Goal: Task Accomplishment & Management: Use online tool/utility

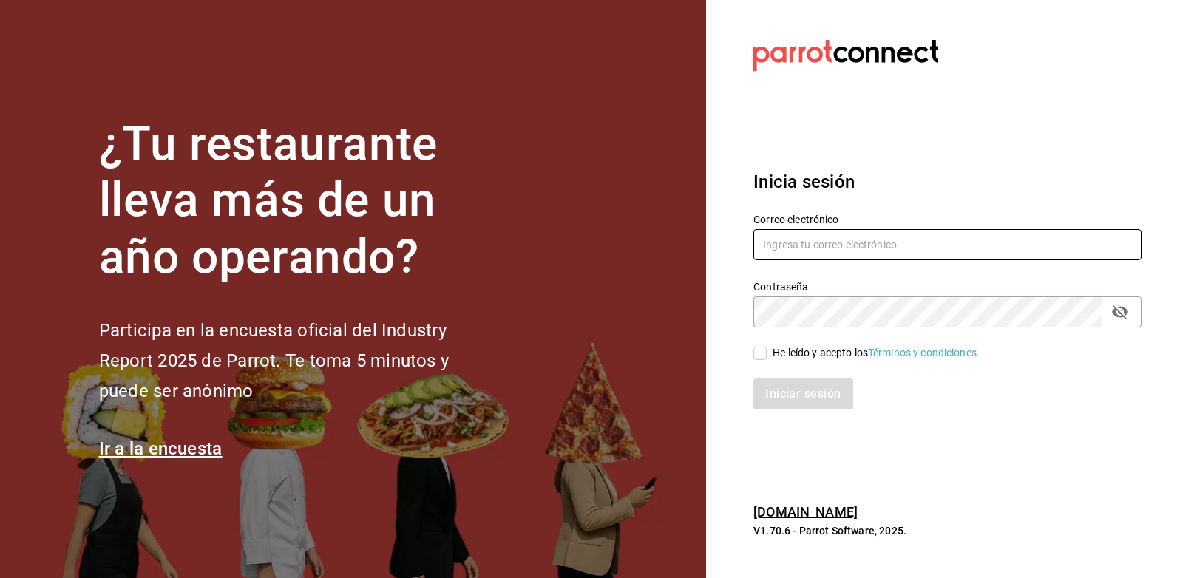
drag, startPoint x: 777, startPoint y: 237, endPoint x: 783, endPoint y: 245, distance: 10.7
click at [777, 237] on input "text" at bounding box center [947, 244] width 388 height 31
type input "[EMAIL_ADDRESS][DOMAIN_NAME]"
click at [773, 356] on div "He leído y acepto los Términos y condiciones." at bounding box center [876, 353] width 207 height 16
click at [767, 356] on input "He leído y acepto los Términos y condiciones." at bounding box center [759, 353] width 13 height 13
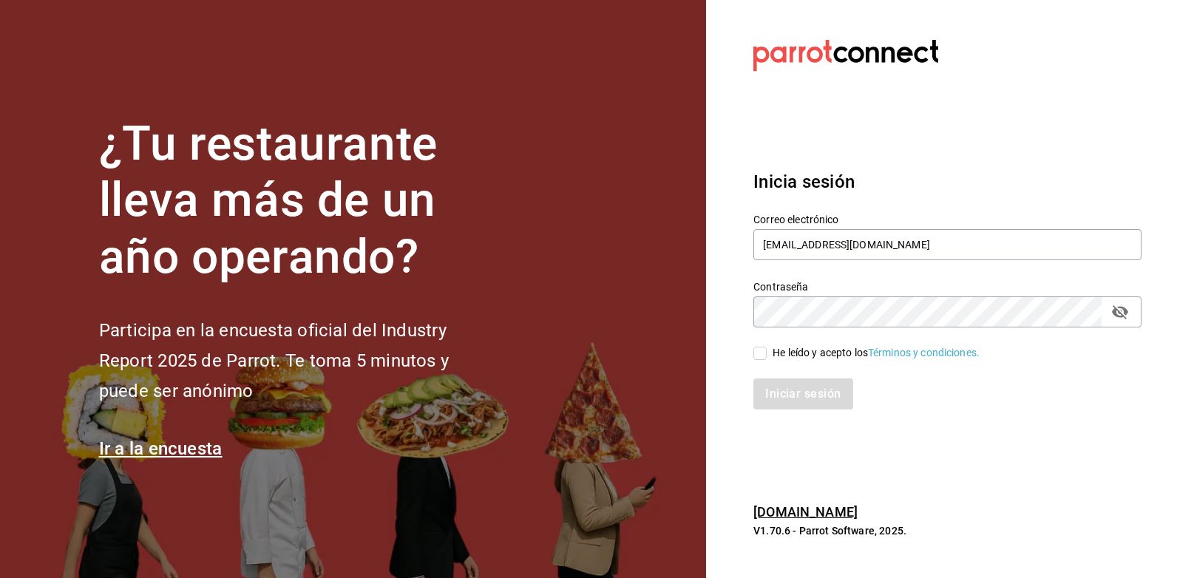
checkbox input "true"
click at [800, 404] on button "Iniciar sesión" at bounding box center [803, 394] width 101 height 31
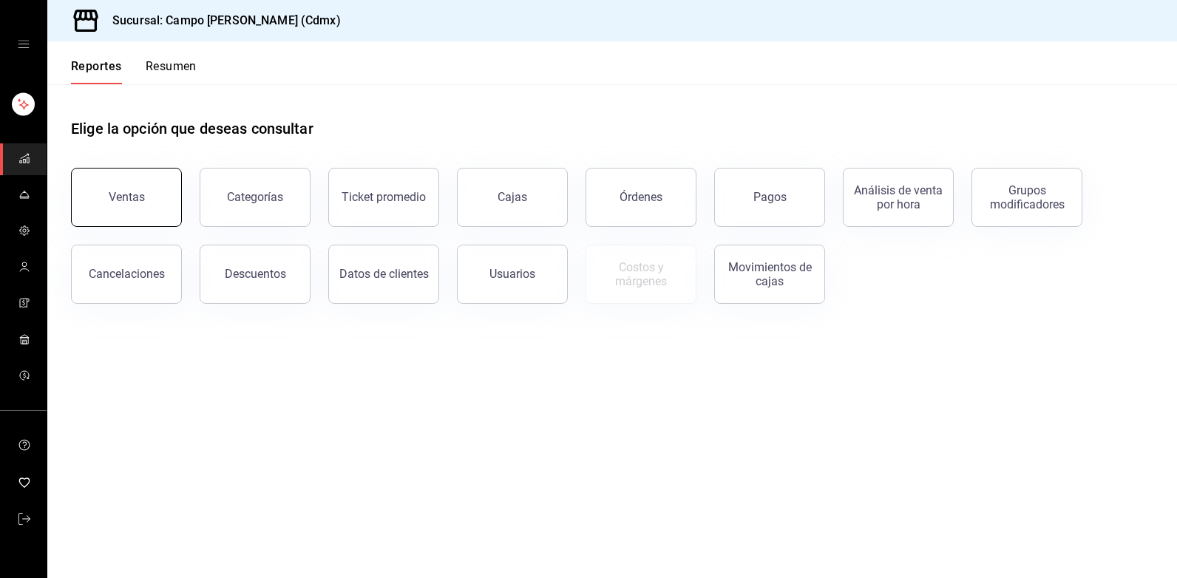
click at [129, 216] on button "Ventas" at bounding box center [126, 197] width 111 height 59
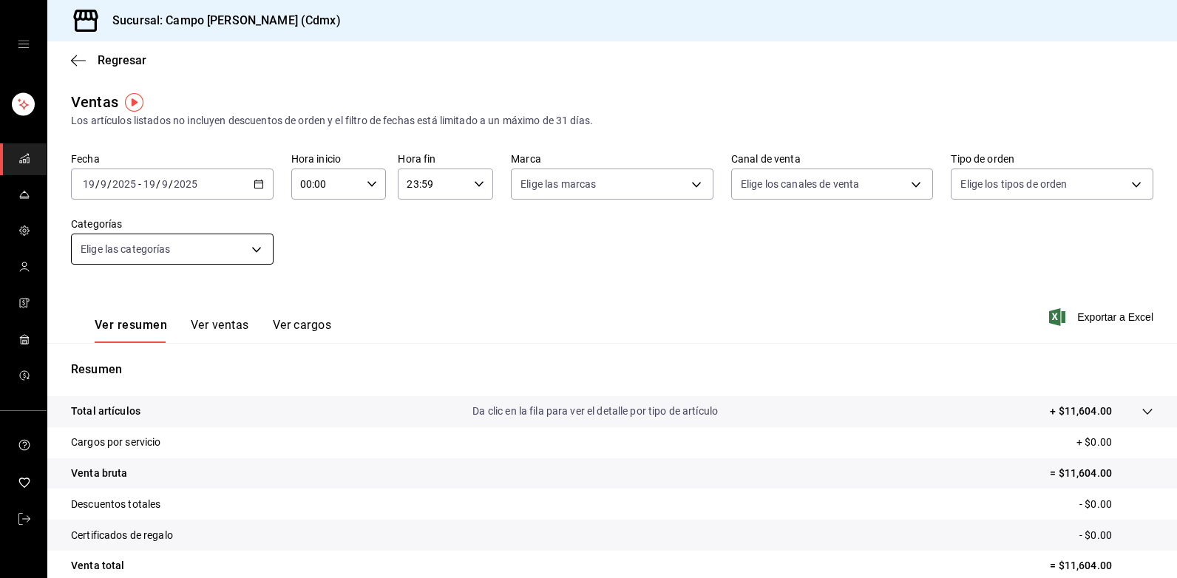
click at [258, 254] on body "Sucursal: Campo [PERSON_NAME] (Cdmx) Regresar Ventas Los artículos listados no …" at bounding box center [588, 289] width 1177 height 578
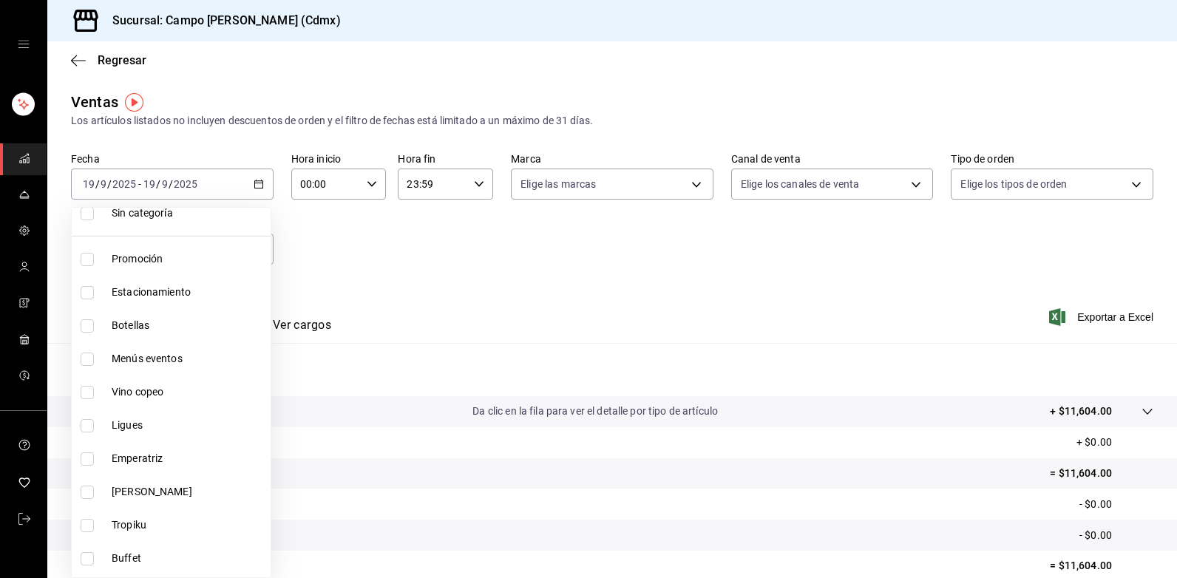
scroll to position [74, 0]
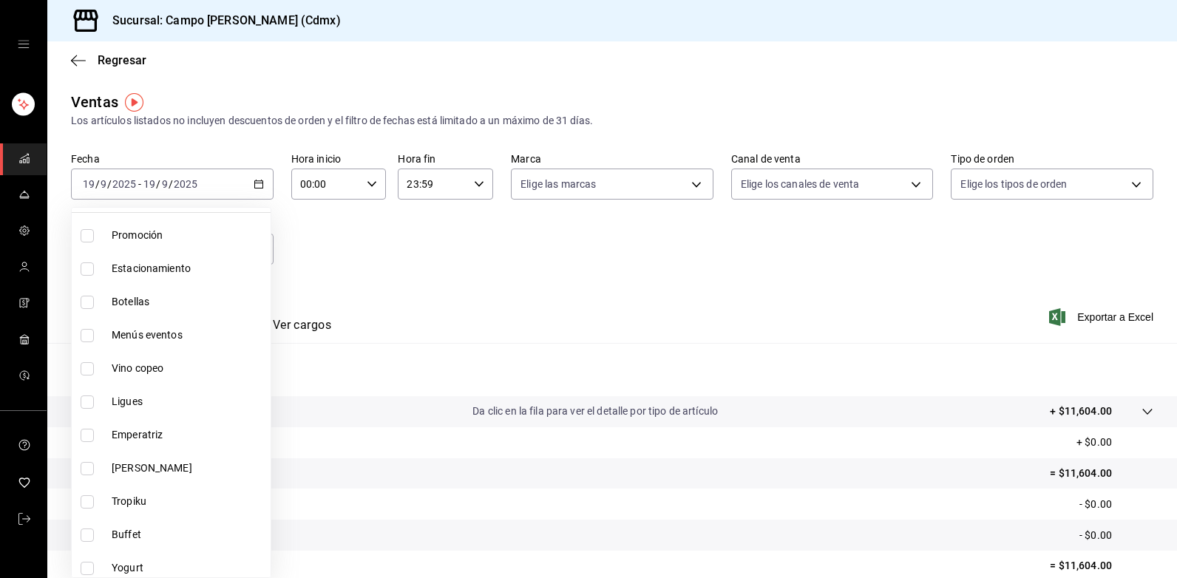
click at [152, 438] on span "Emperatriz" at bounding box center [188, 435] width 153 height 16
type input "bb06f4f0-2d4d-44ef-9788-7b6540ce66bb"
checkbox input "true"
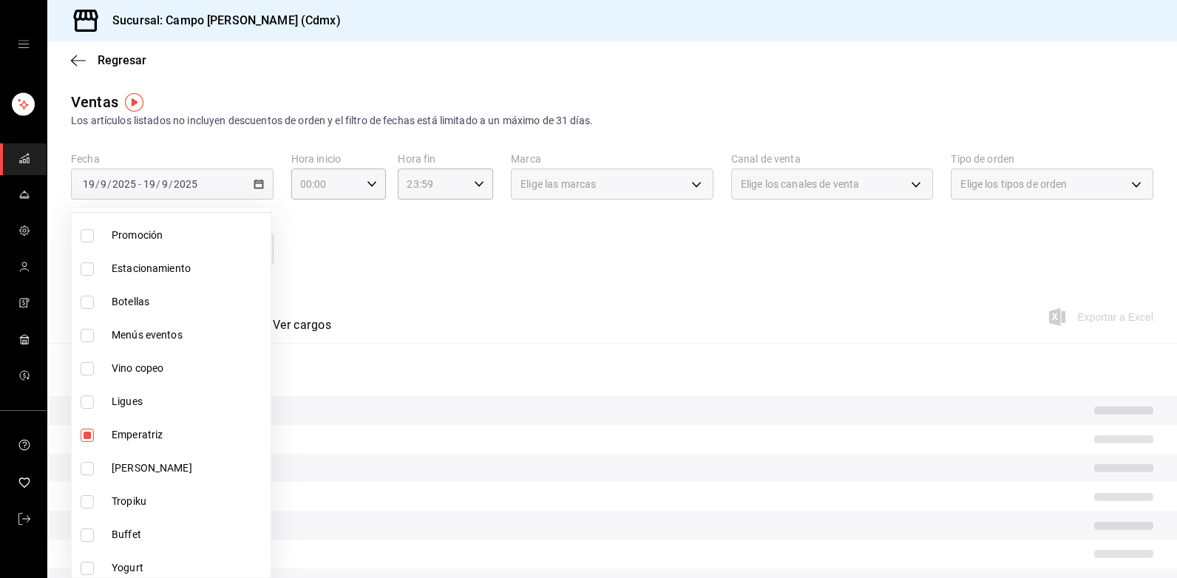
click at [361, 265] on div at bounding box center [588, 289] width 1177 height 578
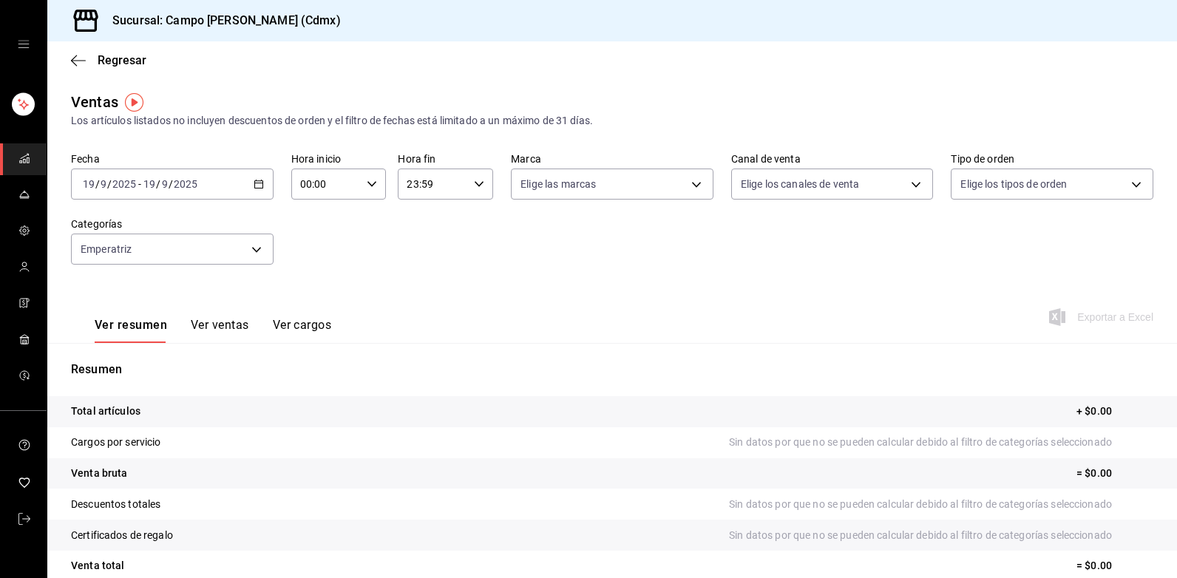
click at [258, 186] on icon "button" at bounding box center [259, 184] width 10 height 10
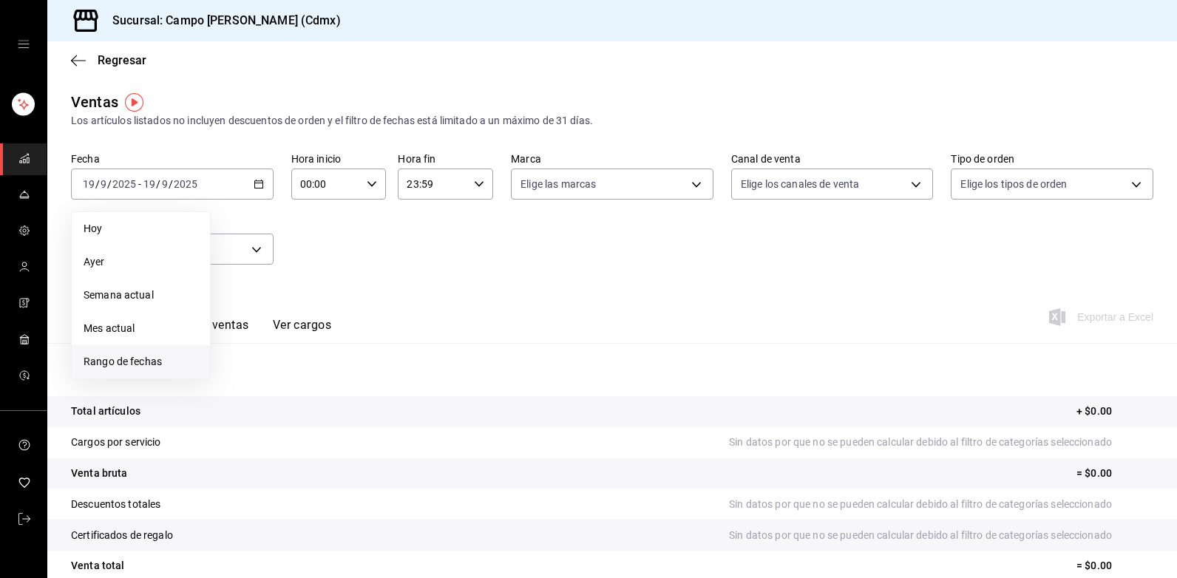
click at [139, 364] on span "Rango de fechas" at bounding box center [141, 362] width 115 height 16
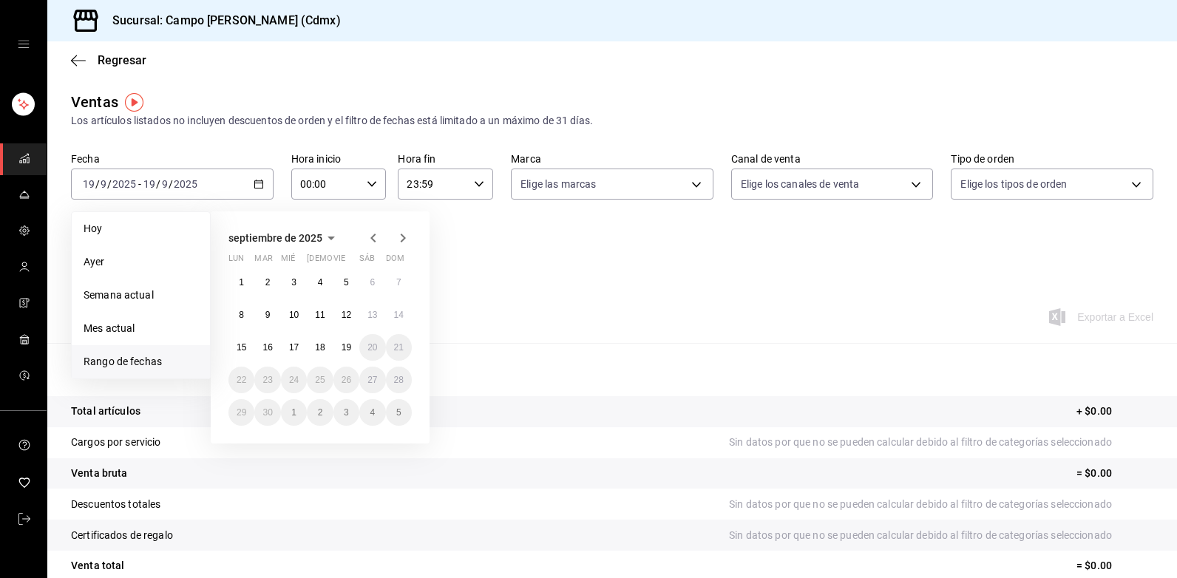
click at [374, 240] on icon "button" at bounding box center [372, 238] width 5 height 9
click at [264, 379] on abbr "19" at bounding box center [267, 380] width 10 height 10
click at [407, 240] on icon "button" at bounding box center [403, 238] width 18 height 18
click at [323, 353] on button "18" at bounding box center [320, 347] width 26 height 27
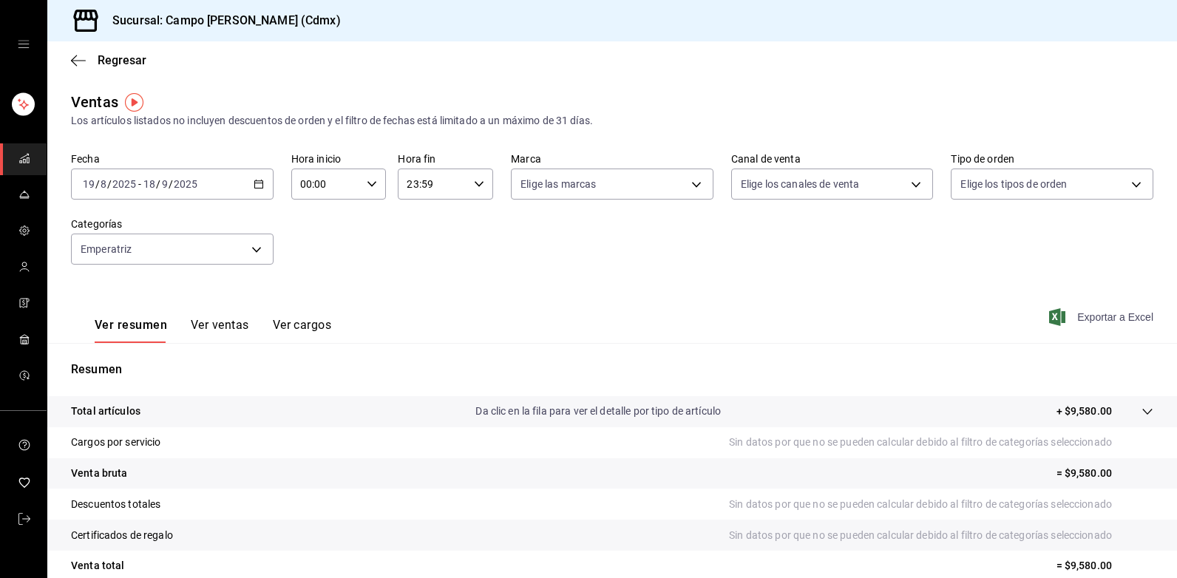
click at [1082, 313] on span "Exportar a Excel" at bounding box center [1102, 317] width 101 height 18
click at [582, 354] on div "Resumen Total artículos Da clic en la fila para ver el detalle por tipo de artí…" at bounding box center [612, 502] width 1130 height 318
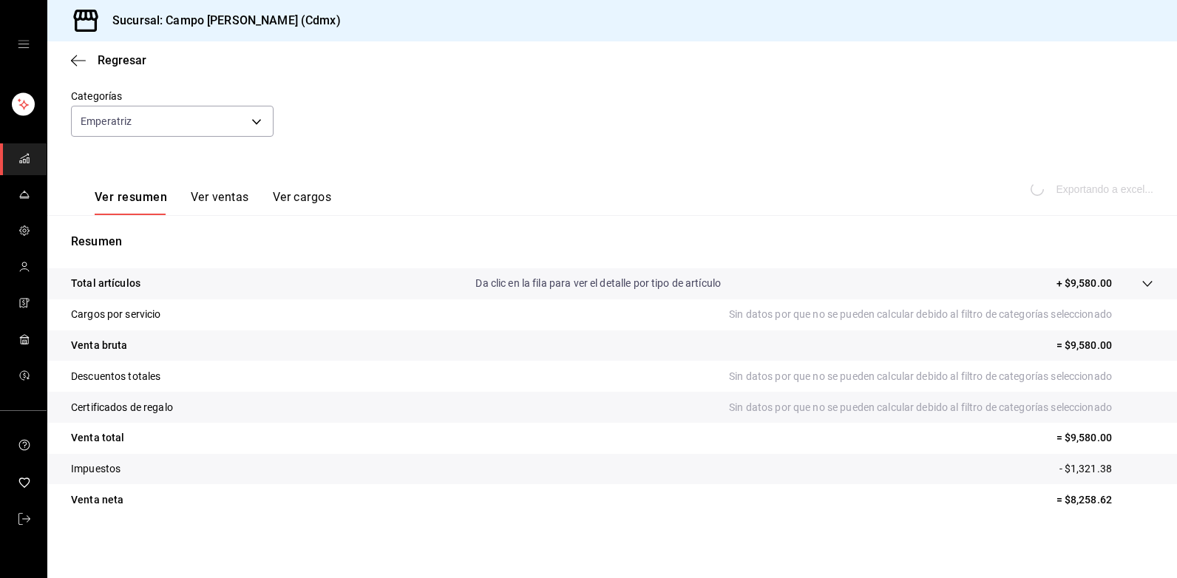
scroll to position [130, 0]
